Goal: Information Seeking & Learning: Learn about a topic

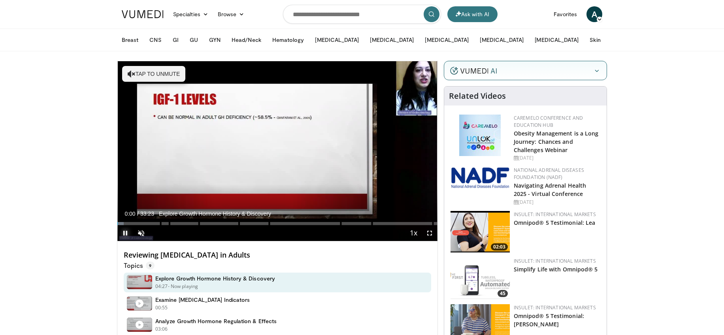
click at [126, 232] on span "Video Player" at bounding box center [125, 233] width 16 height 16
drag, startPoint x: 308, startPoint y: 258, endPoint x: 121, endPoint y: 254, distance: 187.7
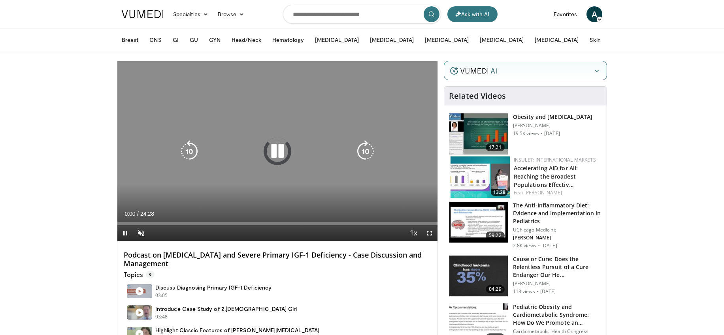
click at [279, 148] on icon "Video Player" at bounding box center [277, 151] width 22 height 22
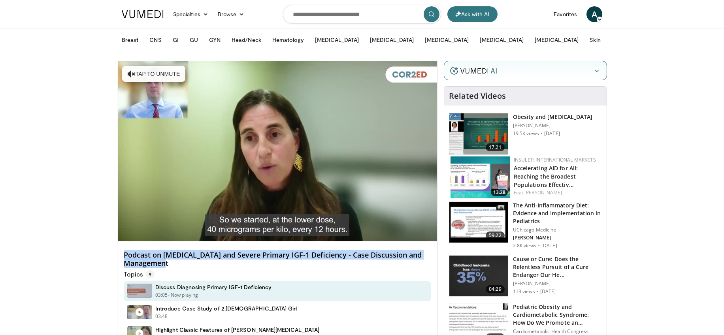
drag, startPoint x: 168, startPoint y: 265, endPoint x: 83, endPoint y: 252, distance: 86.3
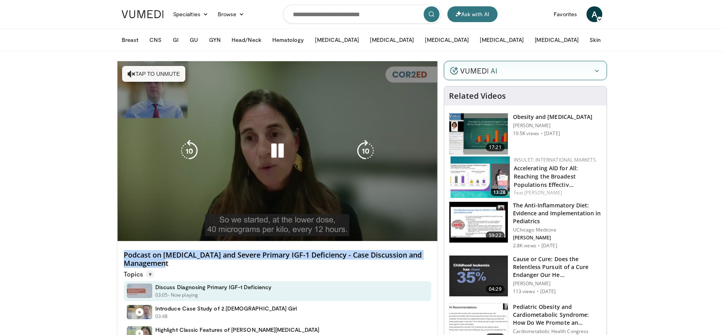
copy h4 "Podcast on [MEDICAL_DATA] and Severe Primary IGF-1 Deficiency - Case Discussion…"
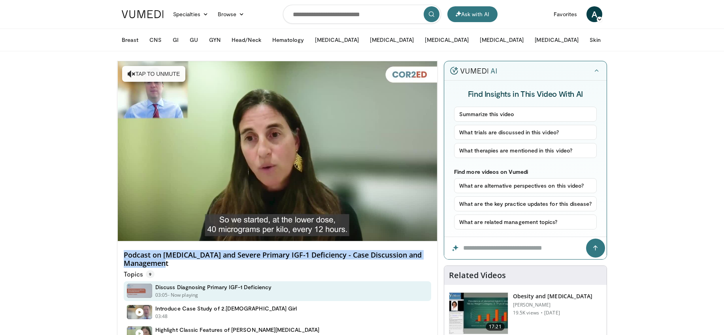
drag, startPoint x: 169, startPoint y: 262, endPoint x: 115, endPoint y: 257, distance: 54.8
copy h4 "Podcast on [MEDICAL_DATA] and Severe Primary IGF-1 Deficiency - Case Discussion…"
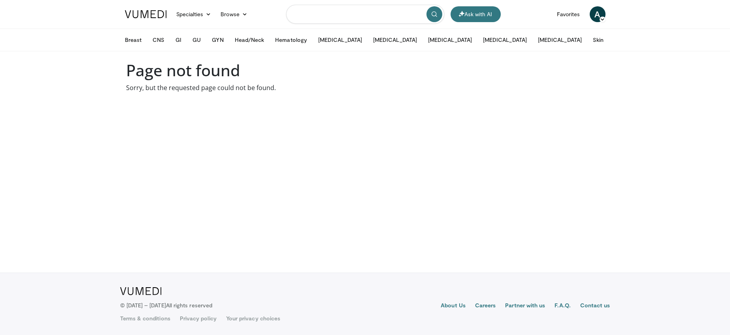
click at [335, 15] on input "Search topics, interventions" at bounding box center [365, 14] width 158 height 19
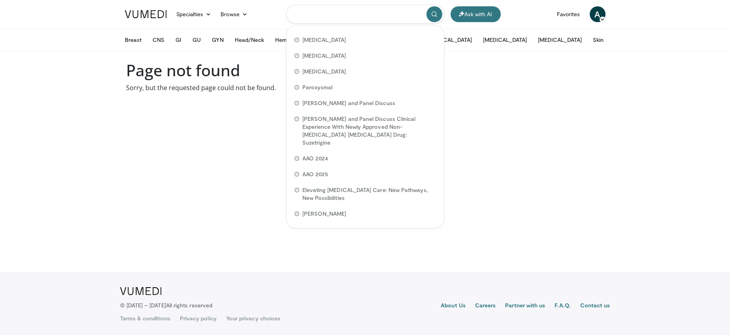
paste input "**********"
type input "**********"
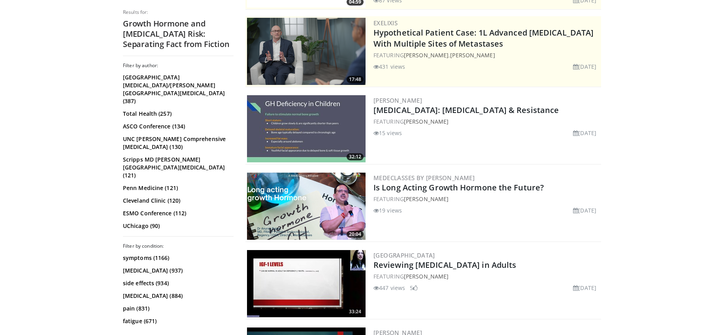
scroll to position [149, 0]
drag, startPoint x: 616, startPoint y: 111, endPoint x: 370, endPoint y: 110, distance: 245.8
copy link "Short Stature: Growth Hormone Deficiency & Resistance"
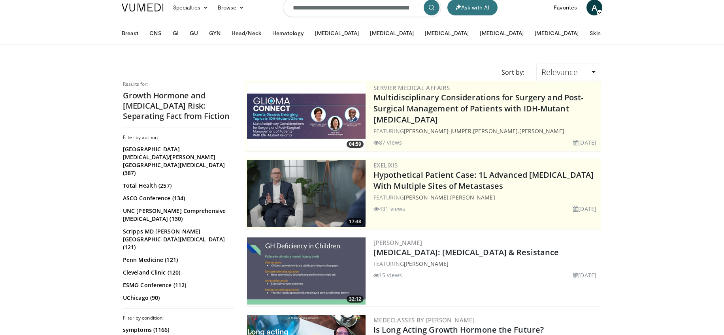
scroll to position [0, 0]
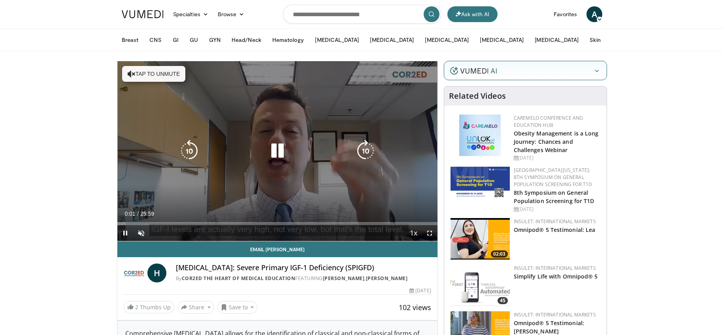
click at [274, 164] on div "10 seconds Tap to unmute" at bounding box center [277, 151] width 320 height 180
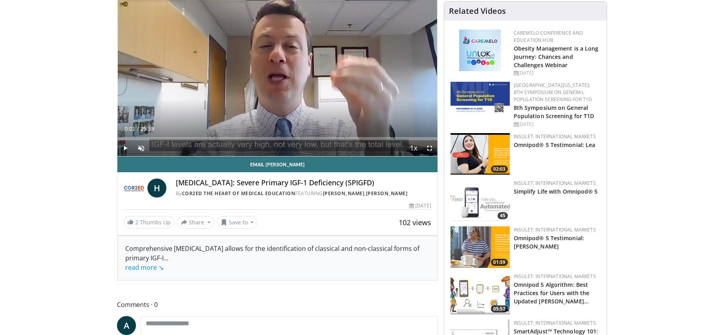
scroll to position [172, 0]
